Goal: Information Seeking & Learning: Learn about a topic

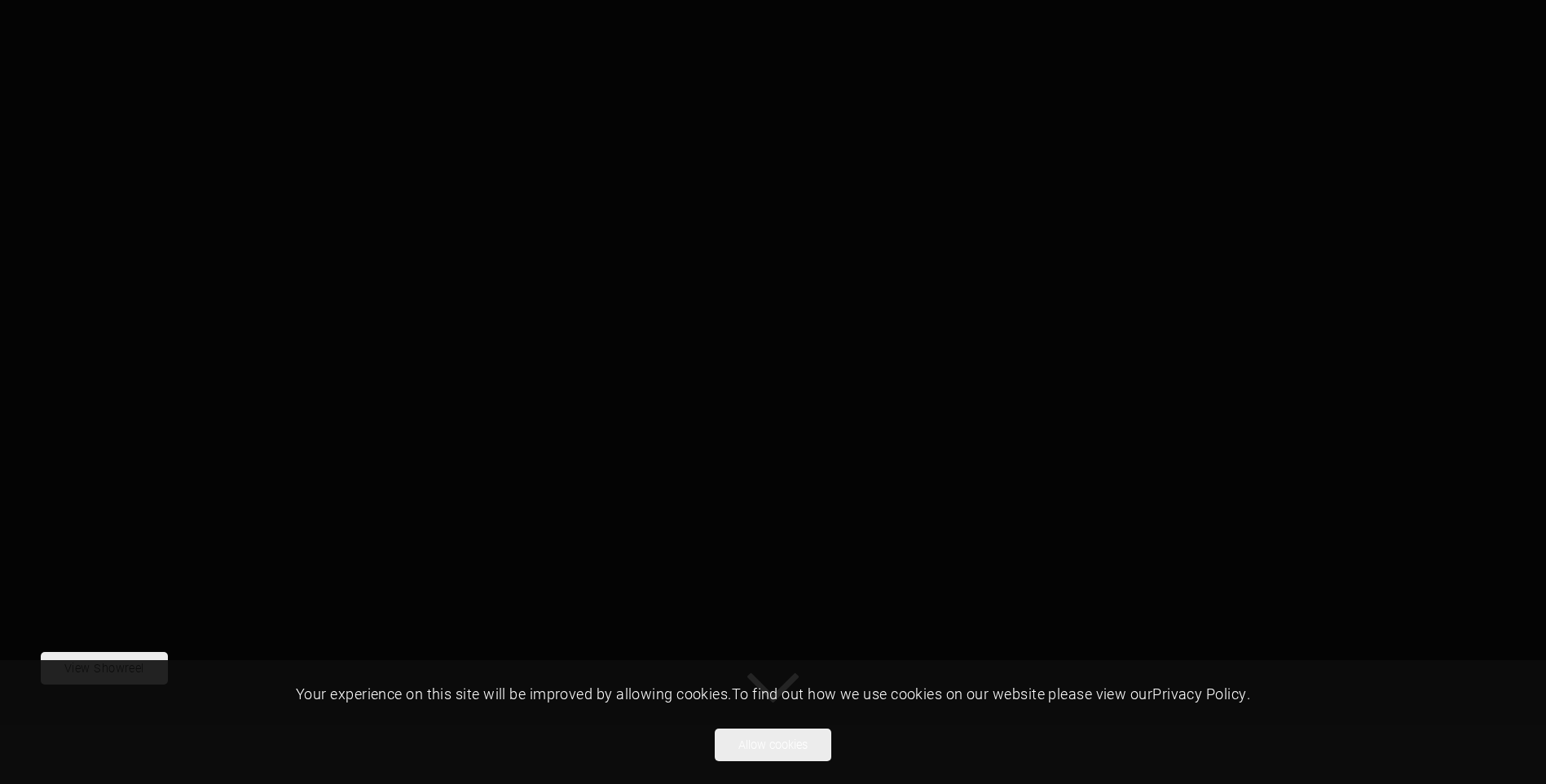
scroll to position [257, 0]
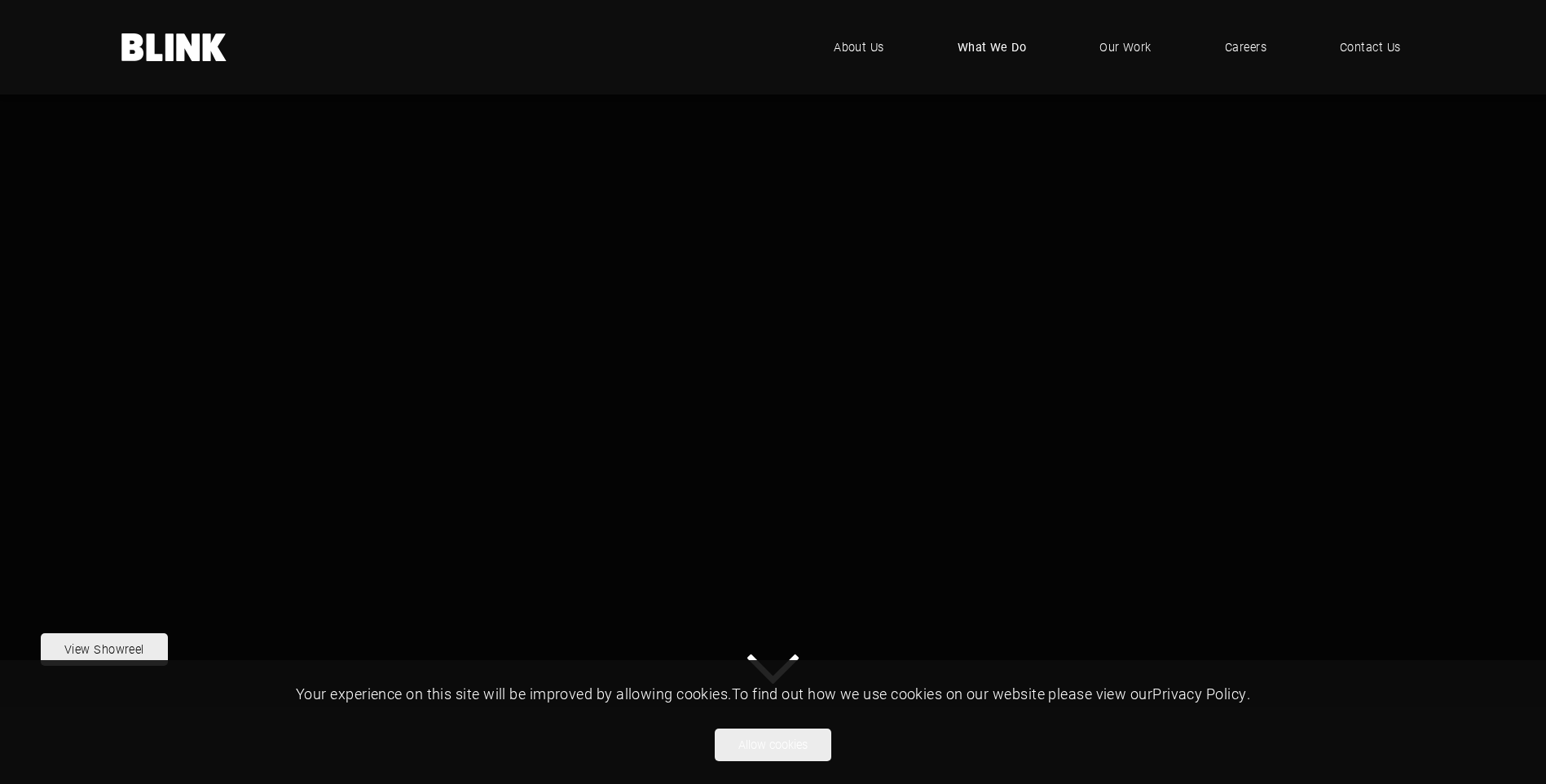
click at [987, 40] on span "What We Do" at bounding box center [992, 47] width 69 height 18
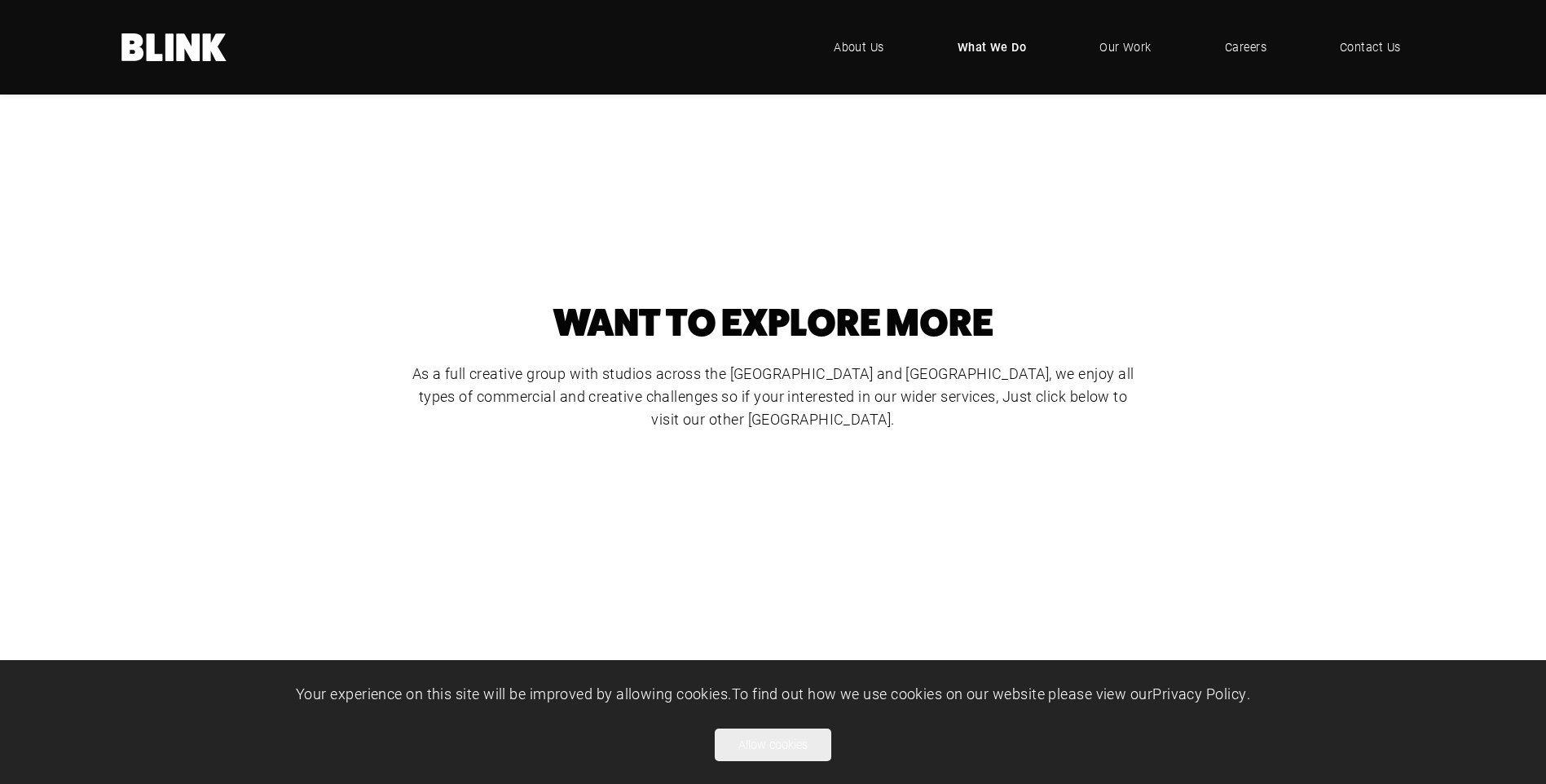
scroll to position [733, 0]
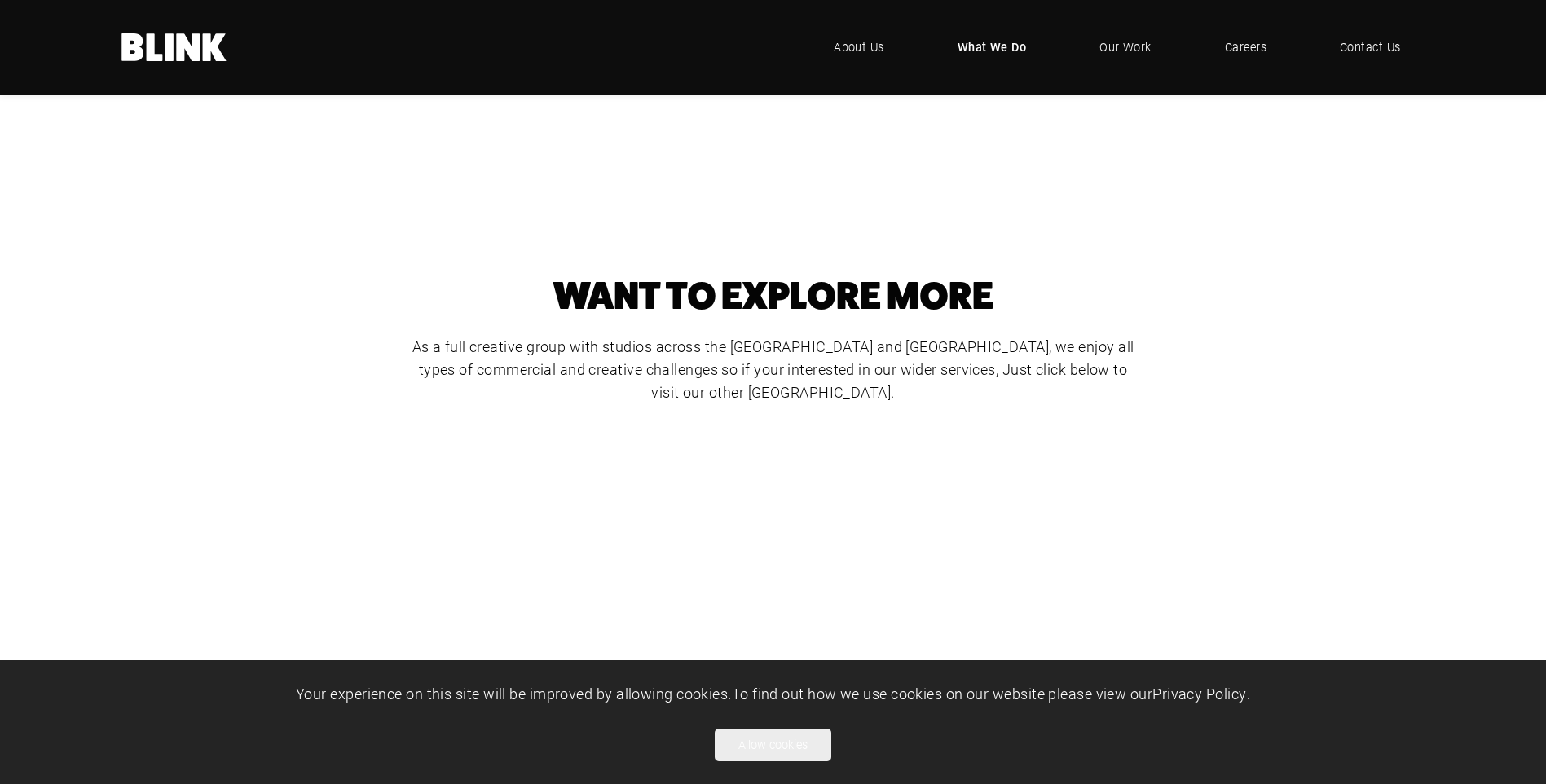
click at [0, 0] on div "Food Photography" at bounding box center [0, 0] width 0 height 0
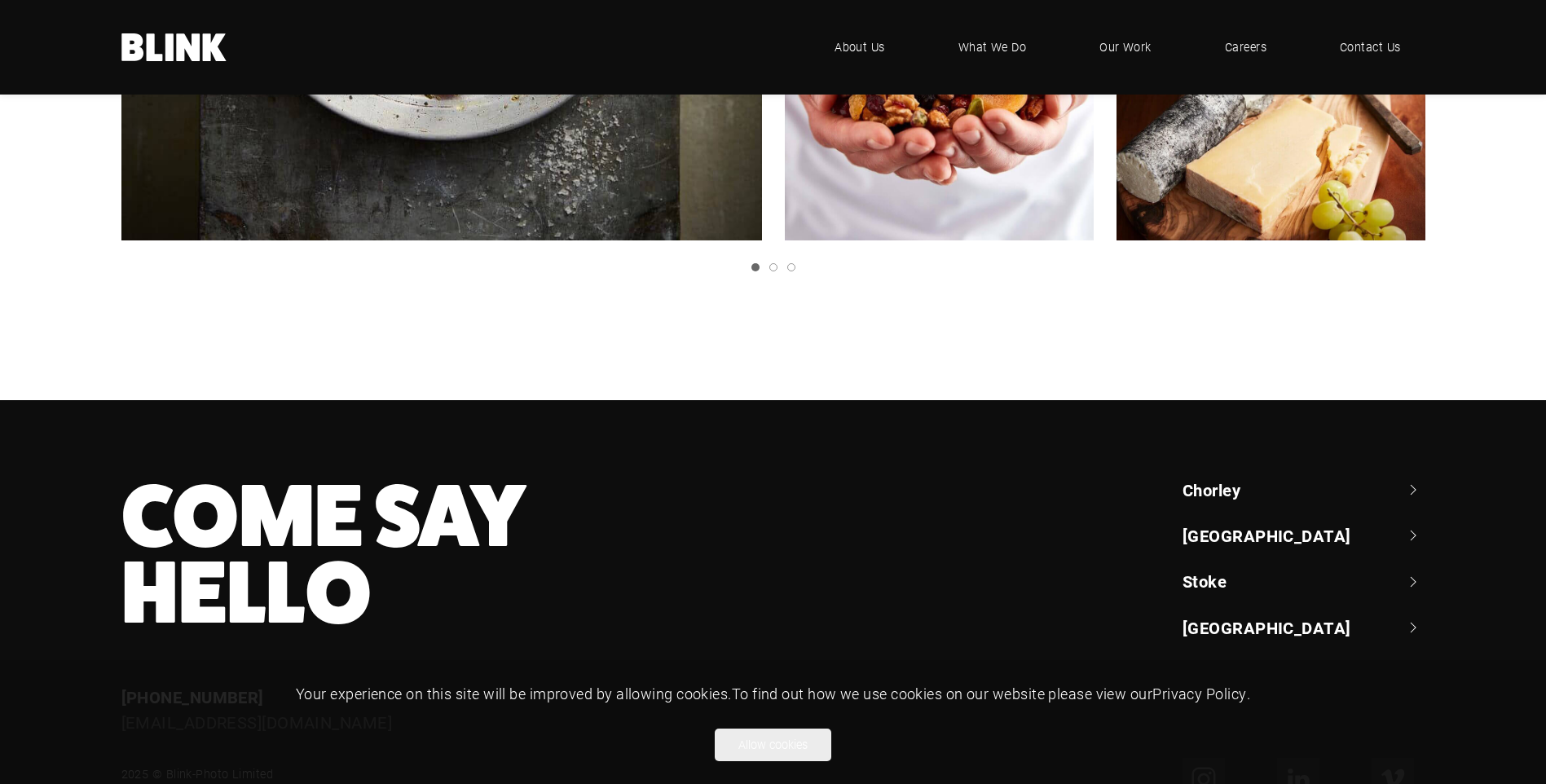
scroll to position [815, 0]
